Goal: Navigation & Orientation: Find specific page/section

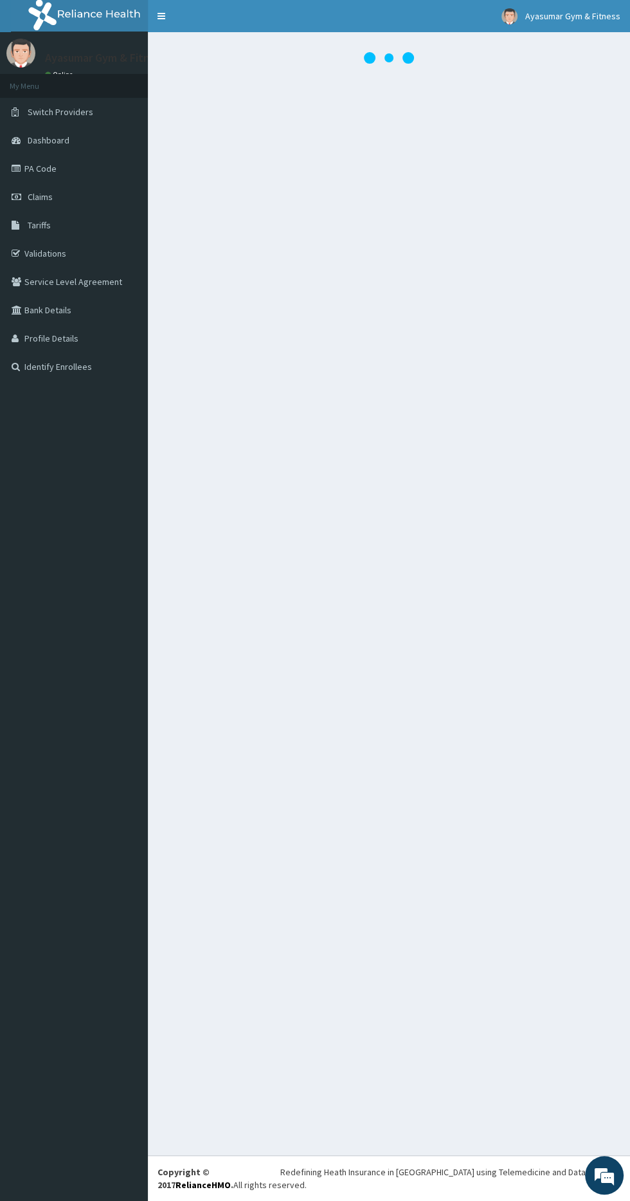
click at [90, 339] on link "Profile Details" at bounding box center [74, 338] width 148 height 28
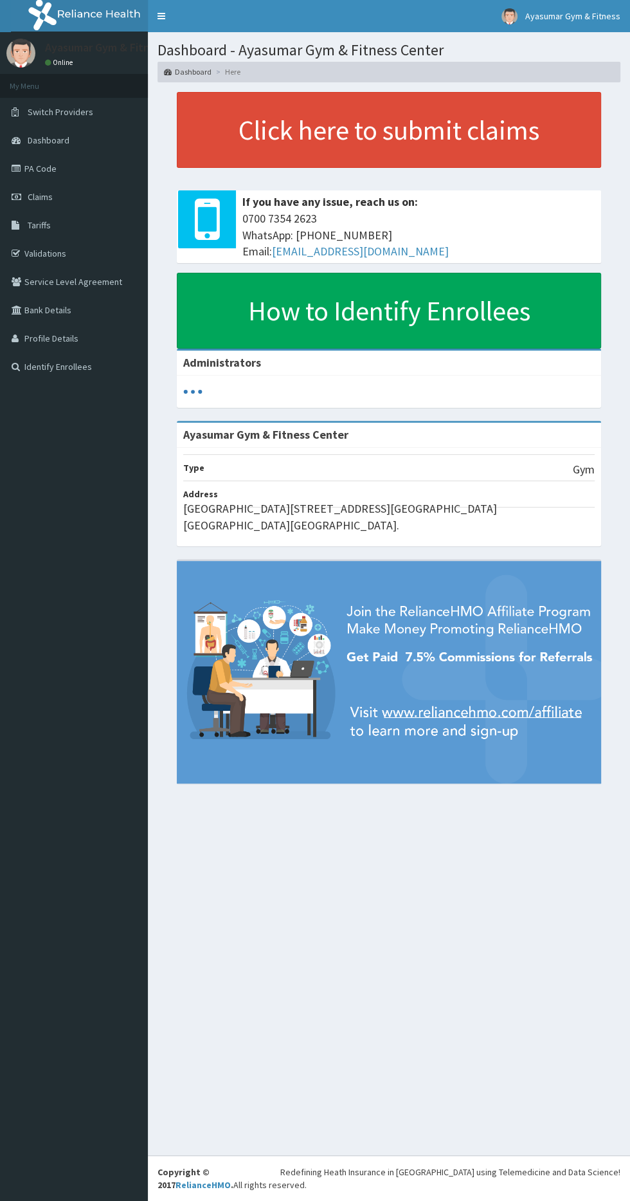
click at [99, 340] on link "Profile Details" at bounding box center [74, 338] width 148 height 28
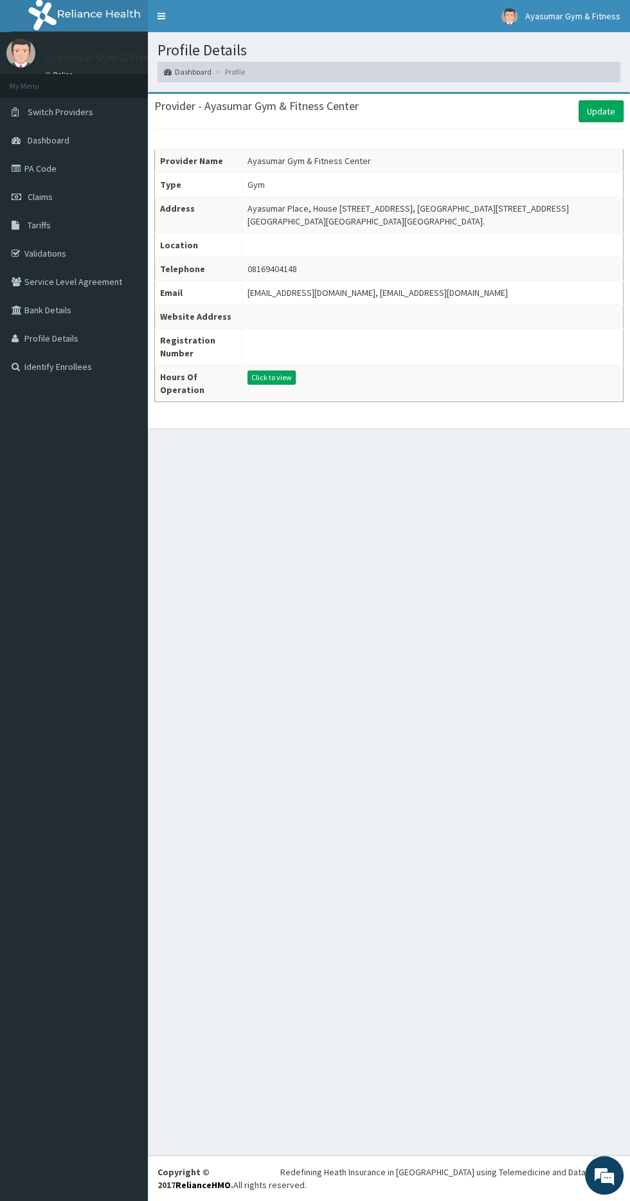
click at [104, 141] on link "Dashboard" at bounding box center [74, 140] width 148 height 28
